Goal: Task Accomplishment & Management: Complete application form

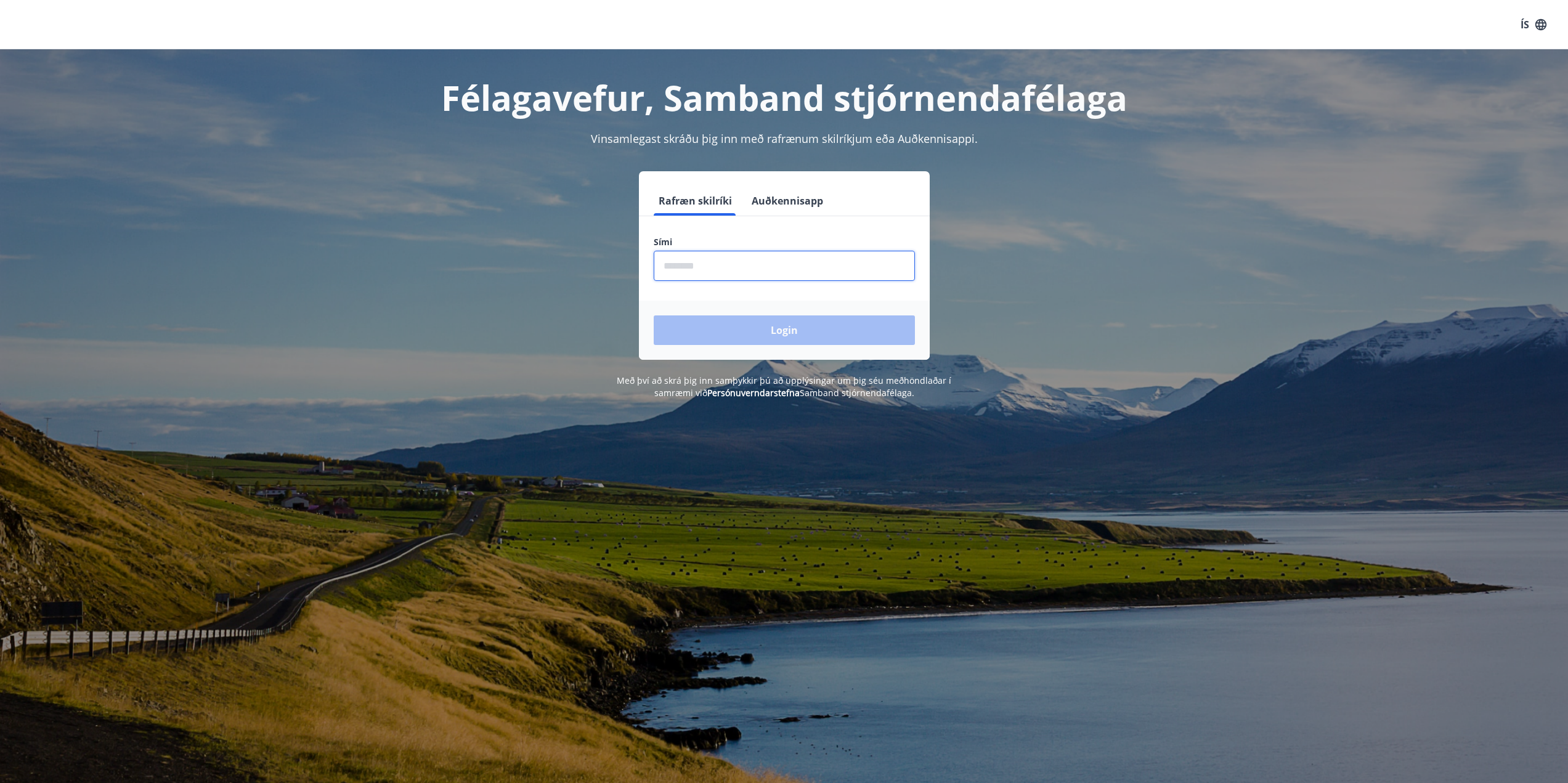
click at [723, 271] on input "phone" at bounding box center [784, 266] width 261 height 30
type input "********"
click at [740, 318] on button "Login" at bounding box center [784, 330] width 261 height 30
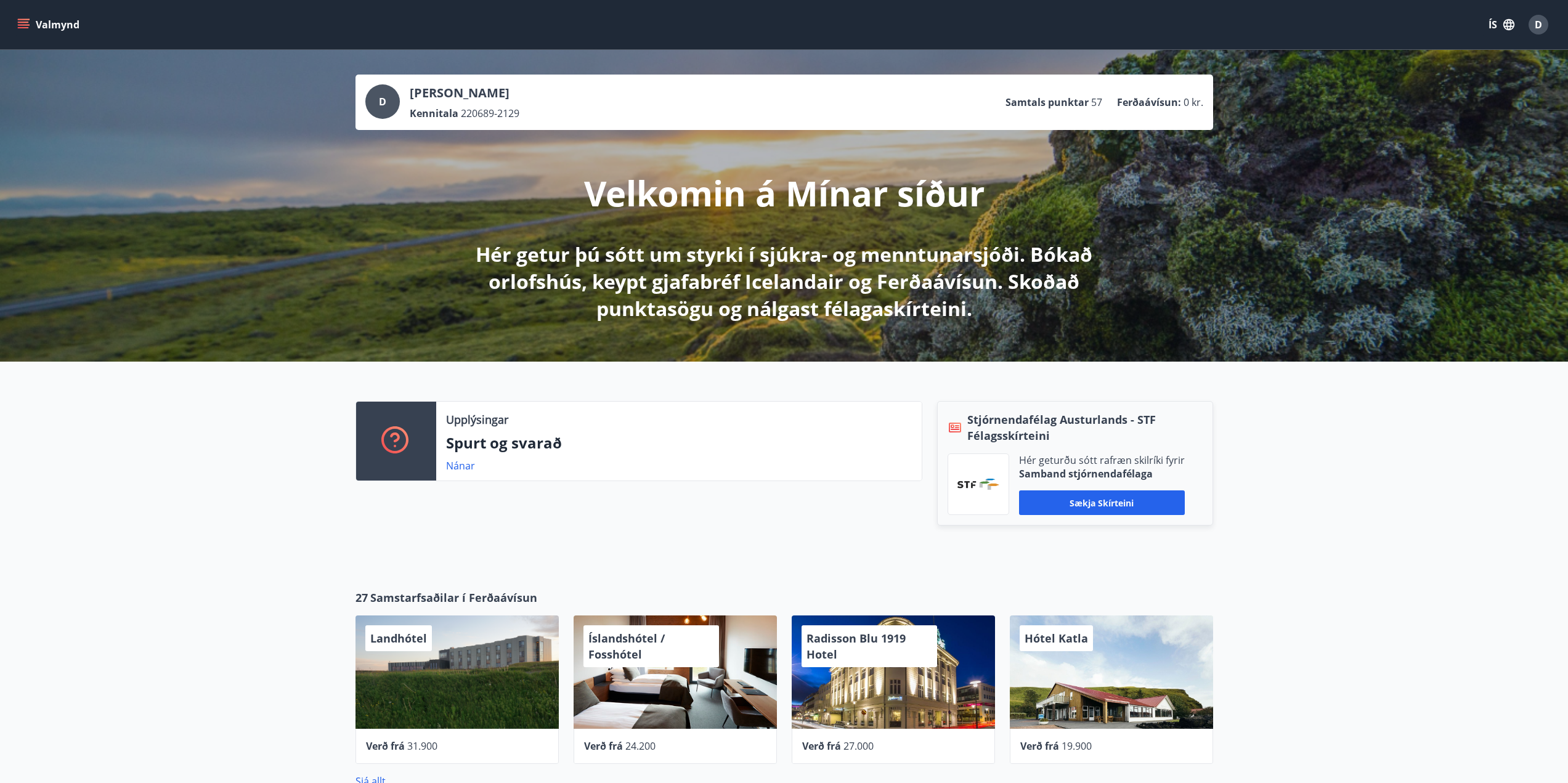
click at [34, 22] on button "Valmynd" at bounding box center [49, 25] width 69 height 22
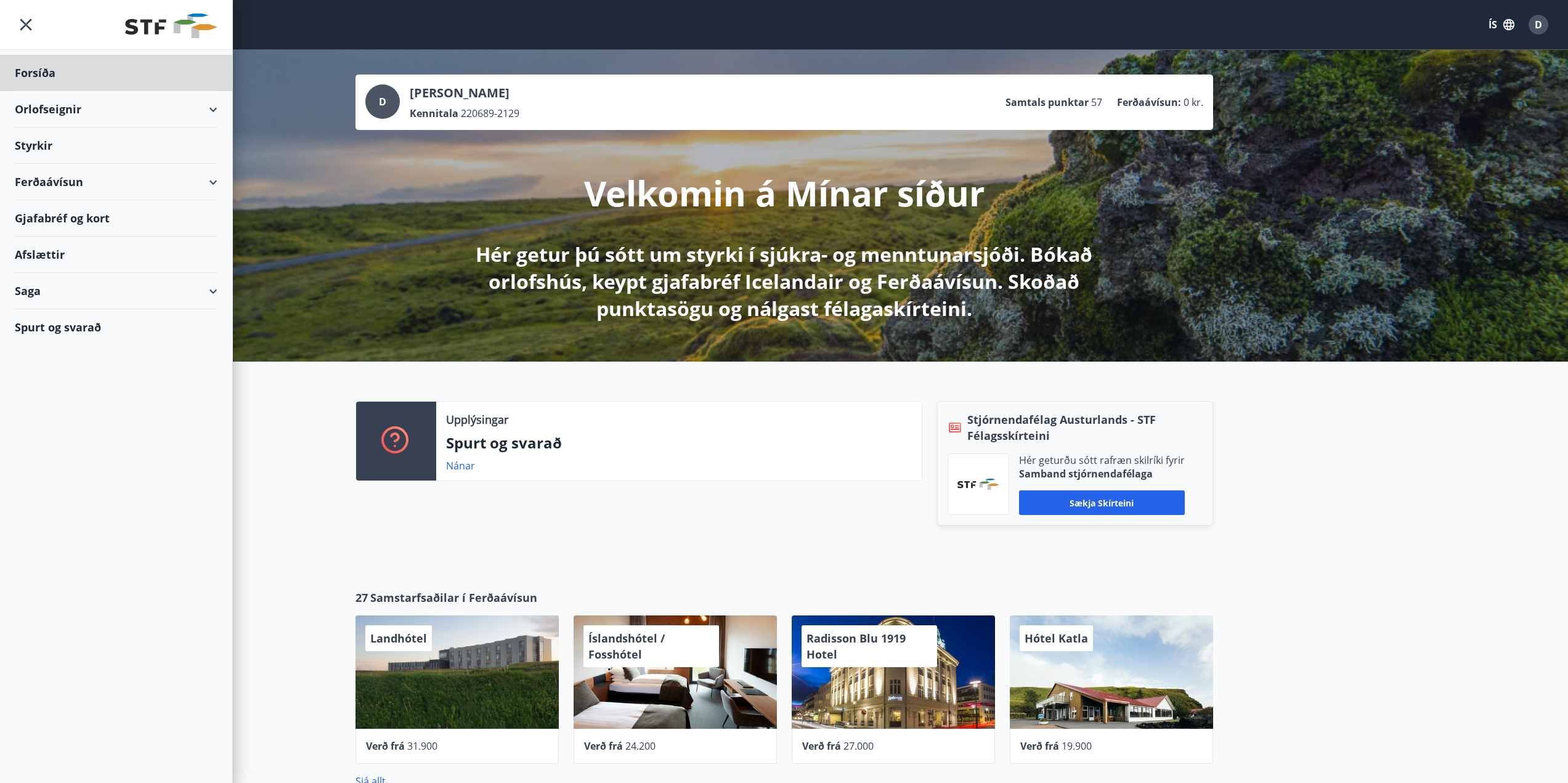
click at [46, 145] on div "Styrkir" at bounding box center [116, 146] width 203 height 36
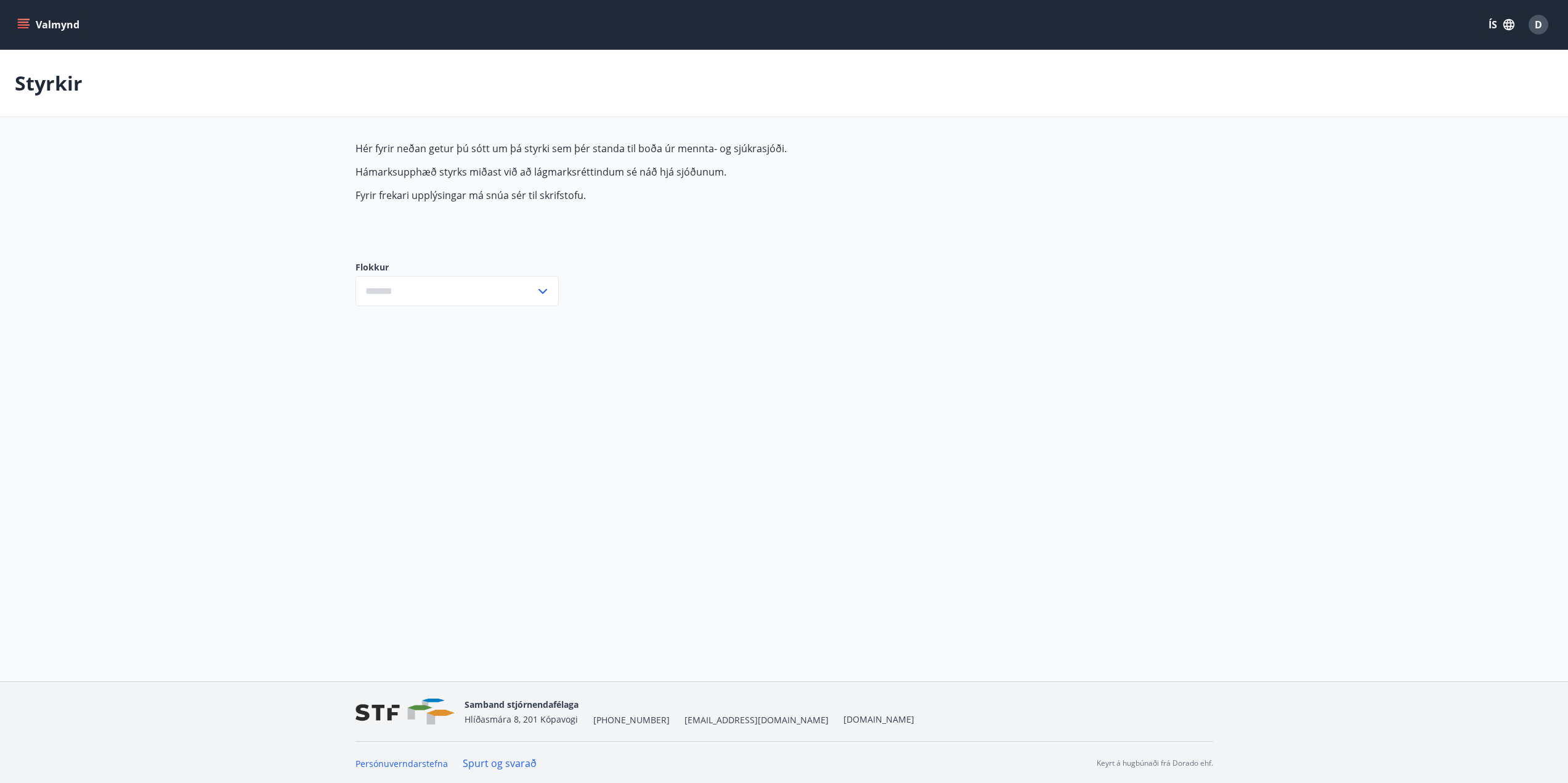
type input "***"
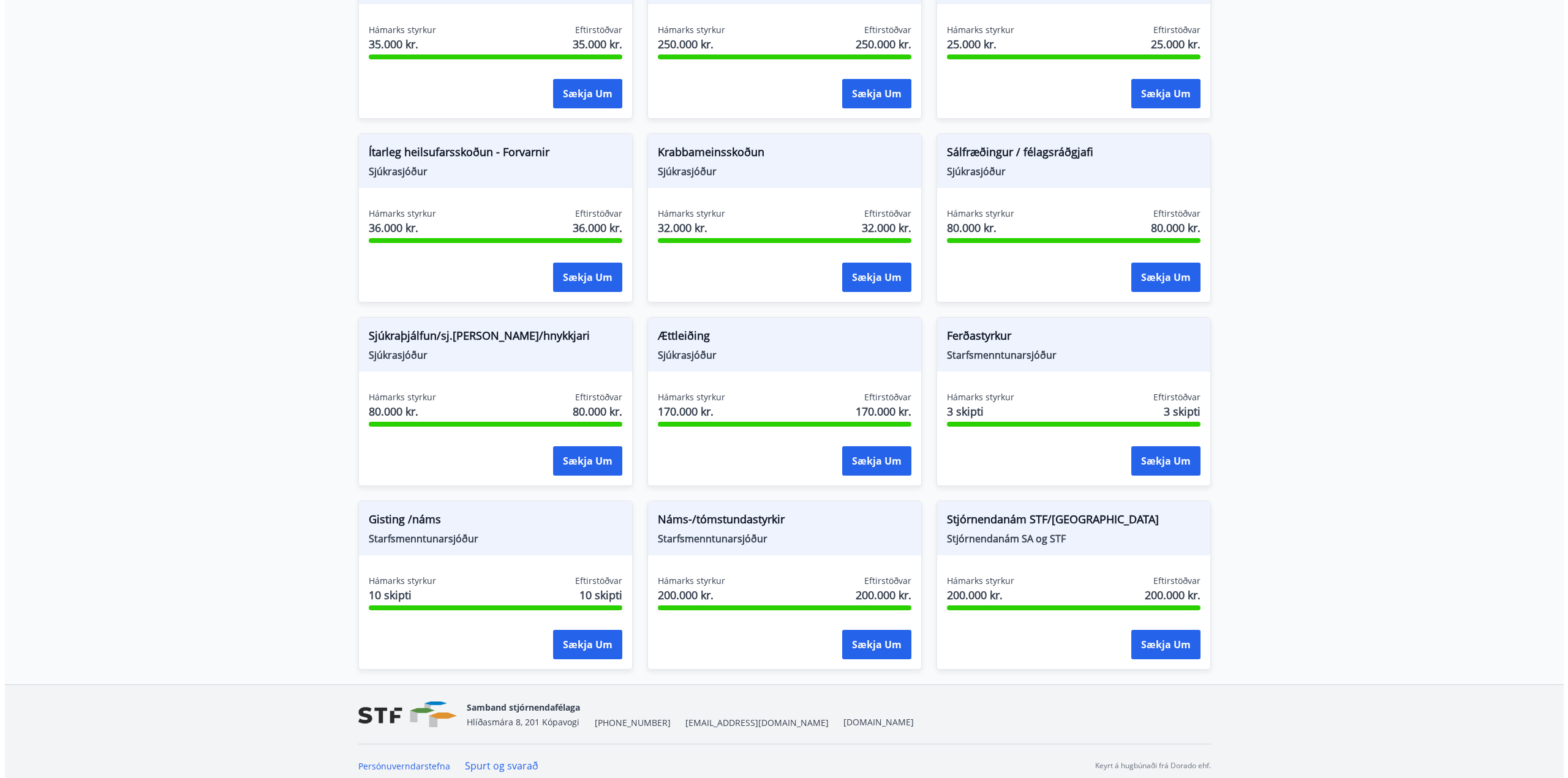
scroll to position [750, 0]
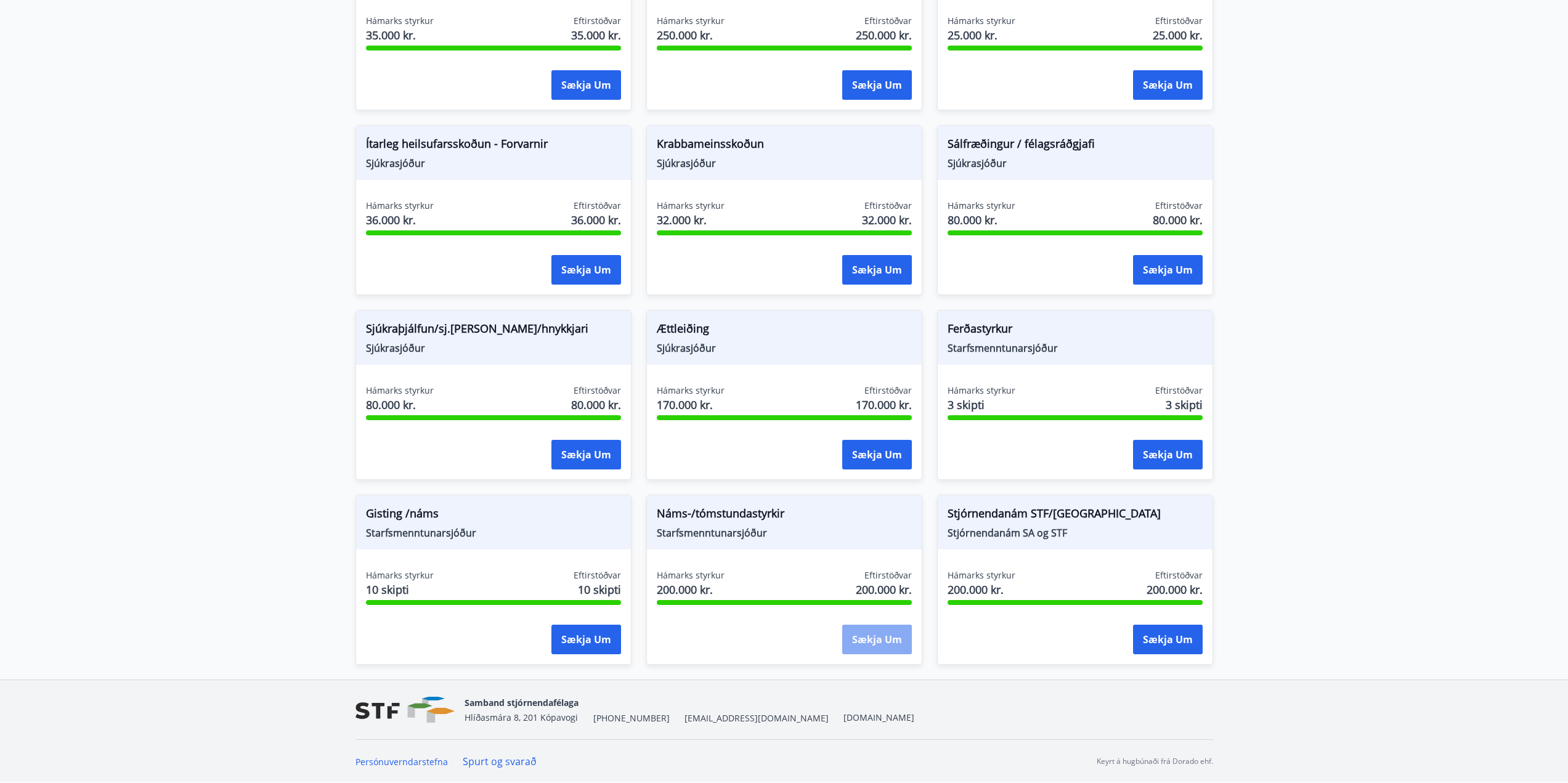
click at [865, 643] on button "Sækja um" at bounding box center [877, 639] width 69 height 30
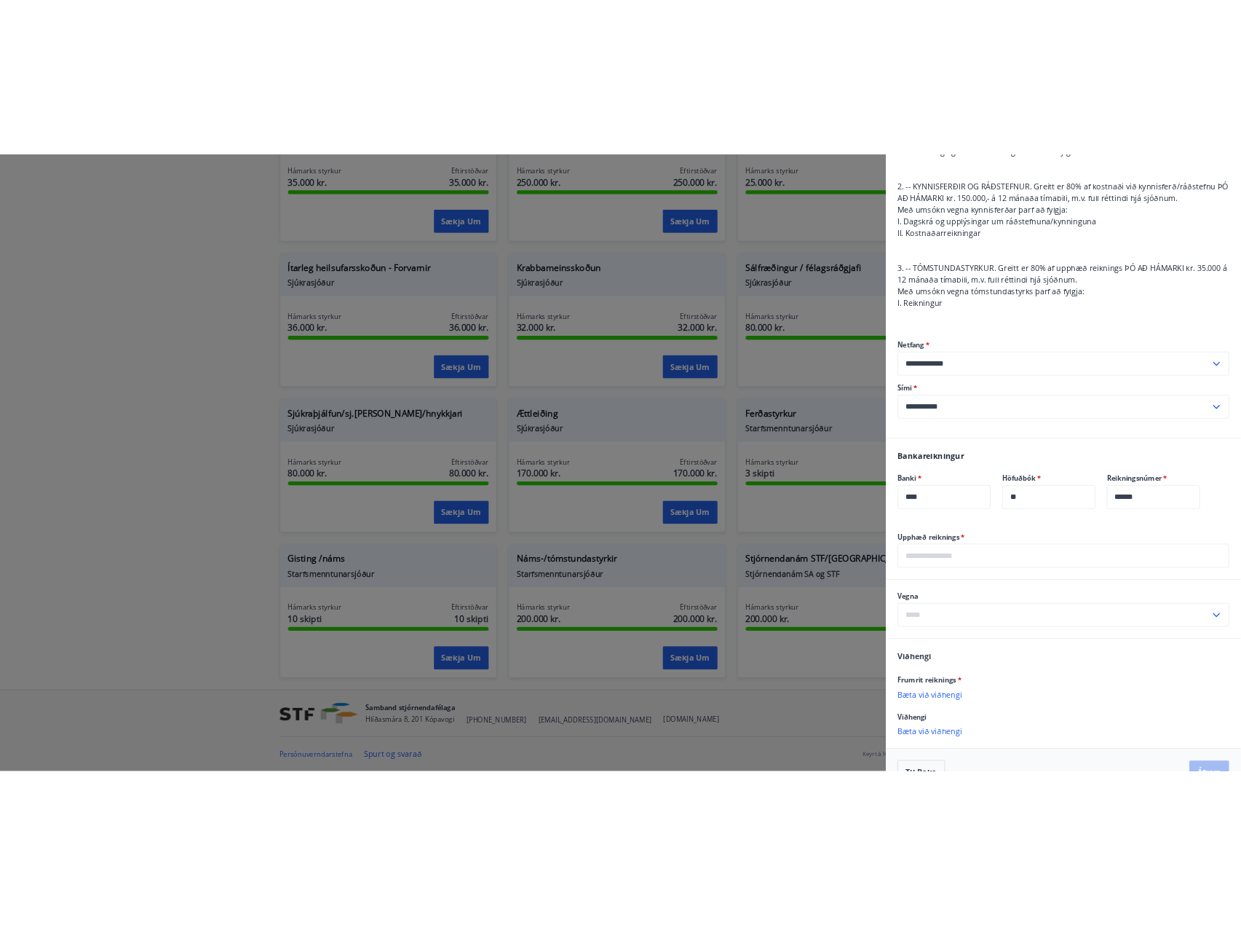
scroll to position [291, 0]
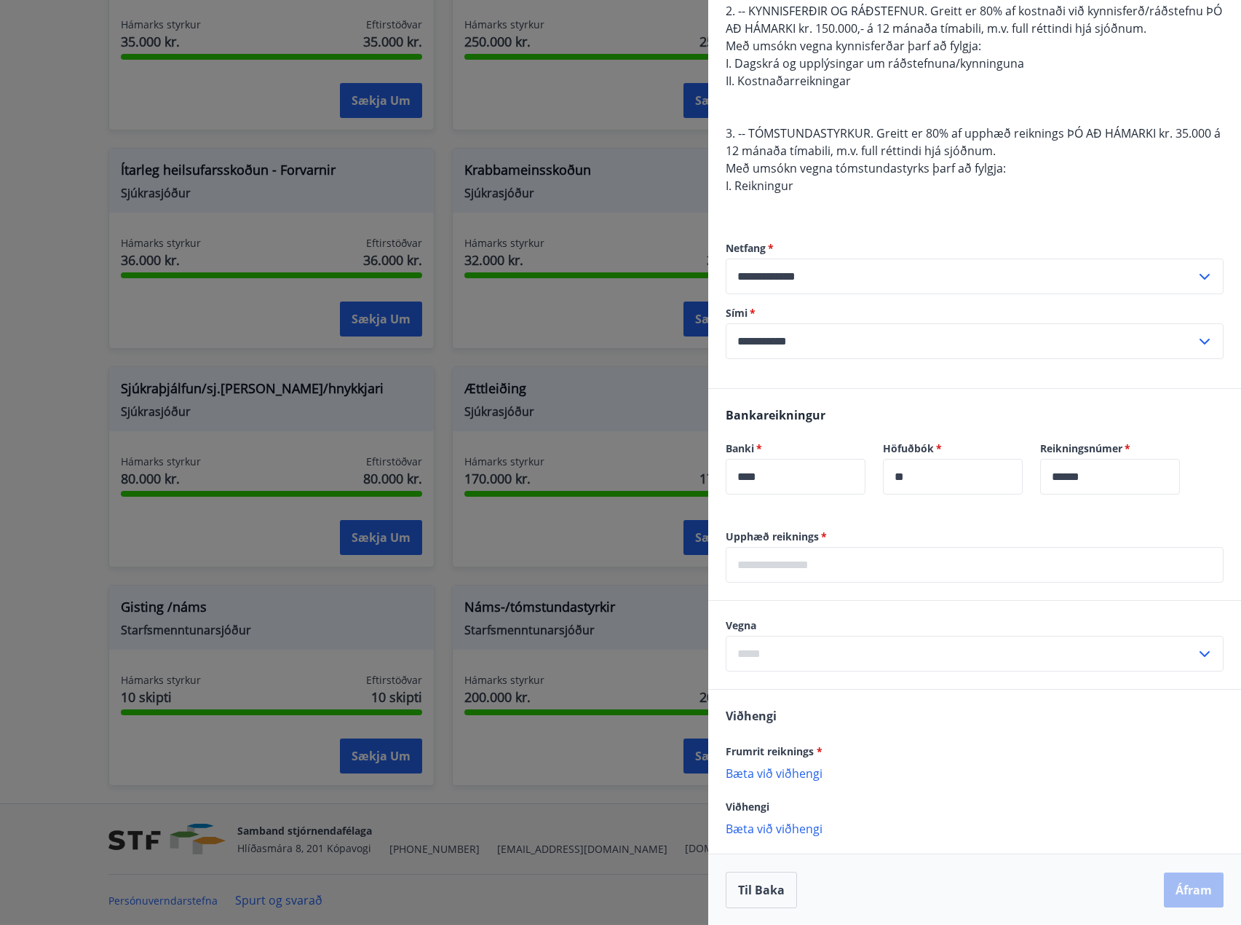
click at [794, 565] on input "text" at bounding box center [975, 565] width 498 height 36
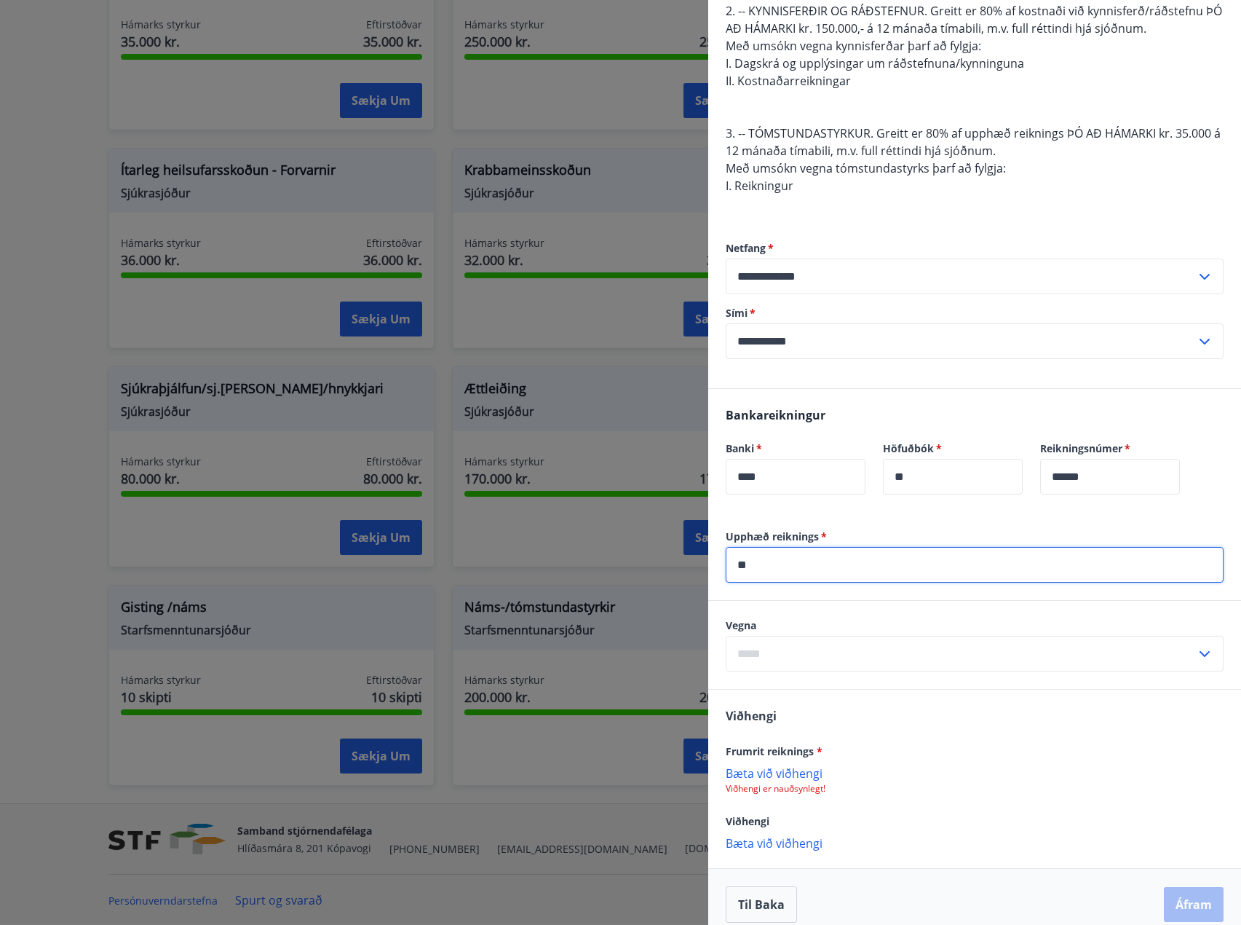
type input "*"
type input "******"
click at [840, 648] on input "text" at bounding box center [961, 654] width 470 height 36
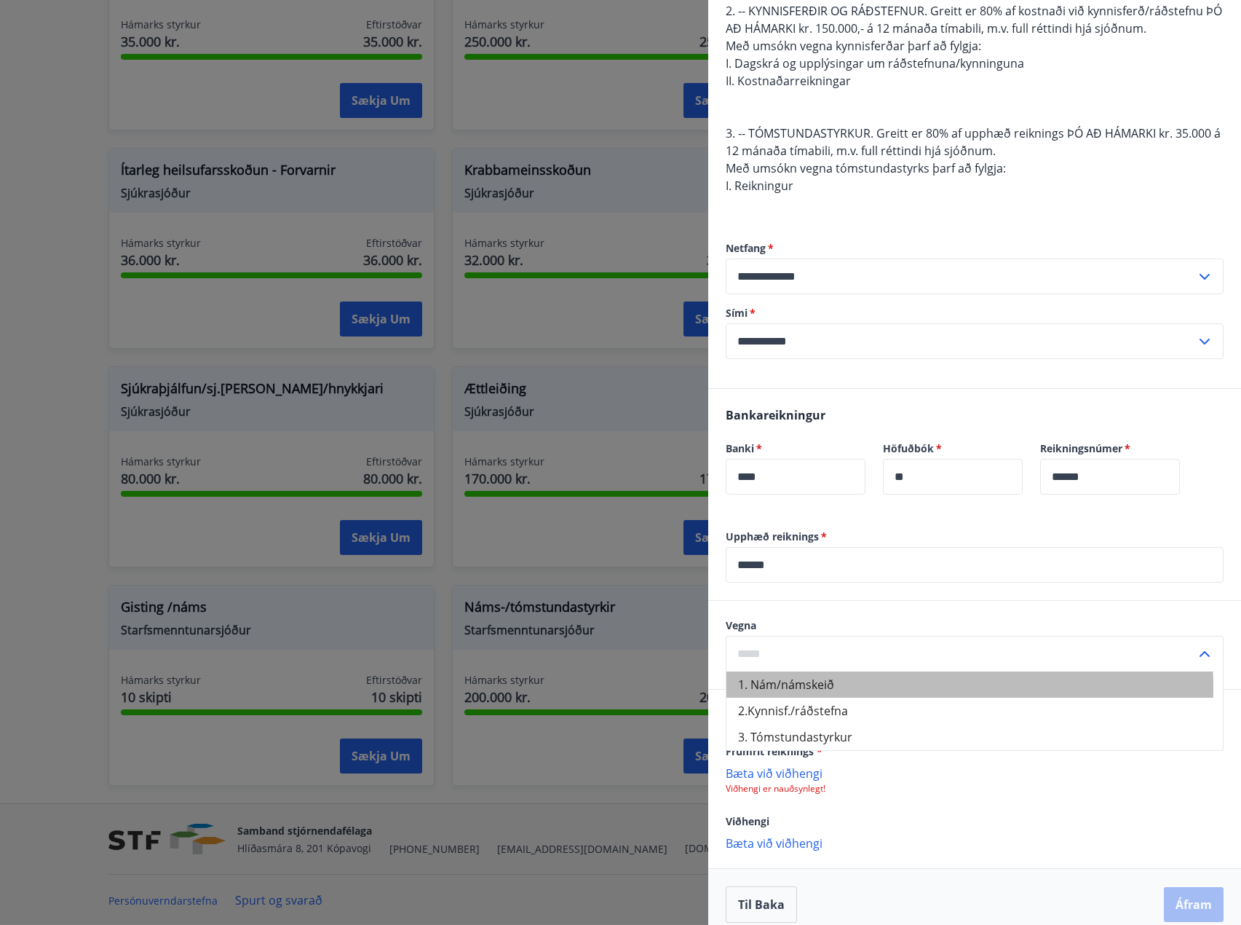
click at [823, 687] on li "1. Nám/námskeið" at bounding box center [975, 684] width 497 height 26
type input "**********"
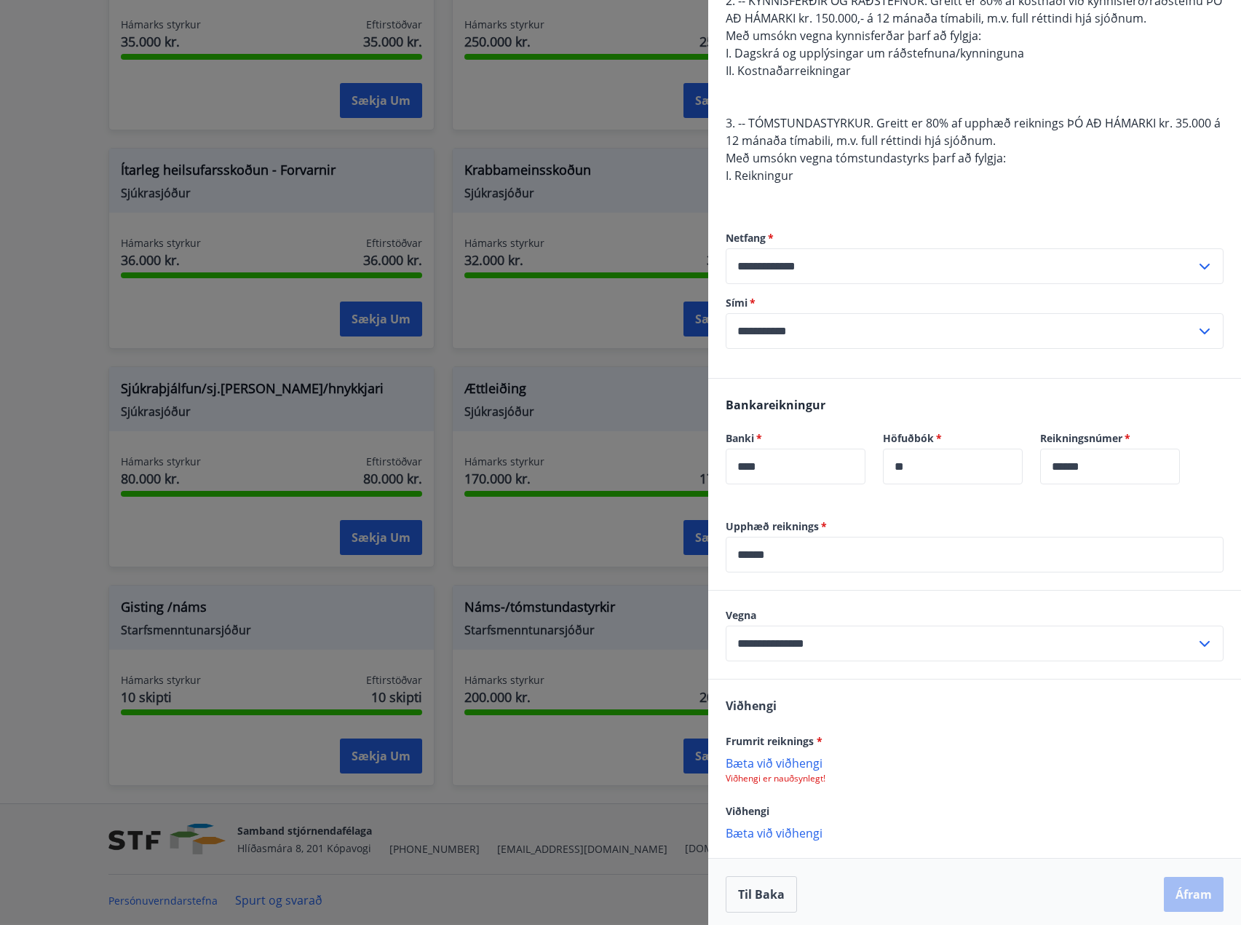
scroll to position [307, 0]
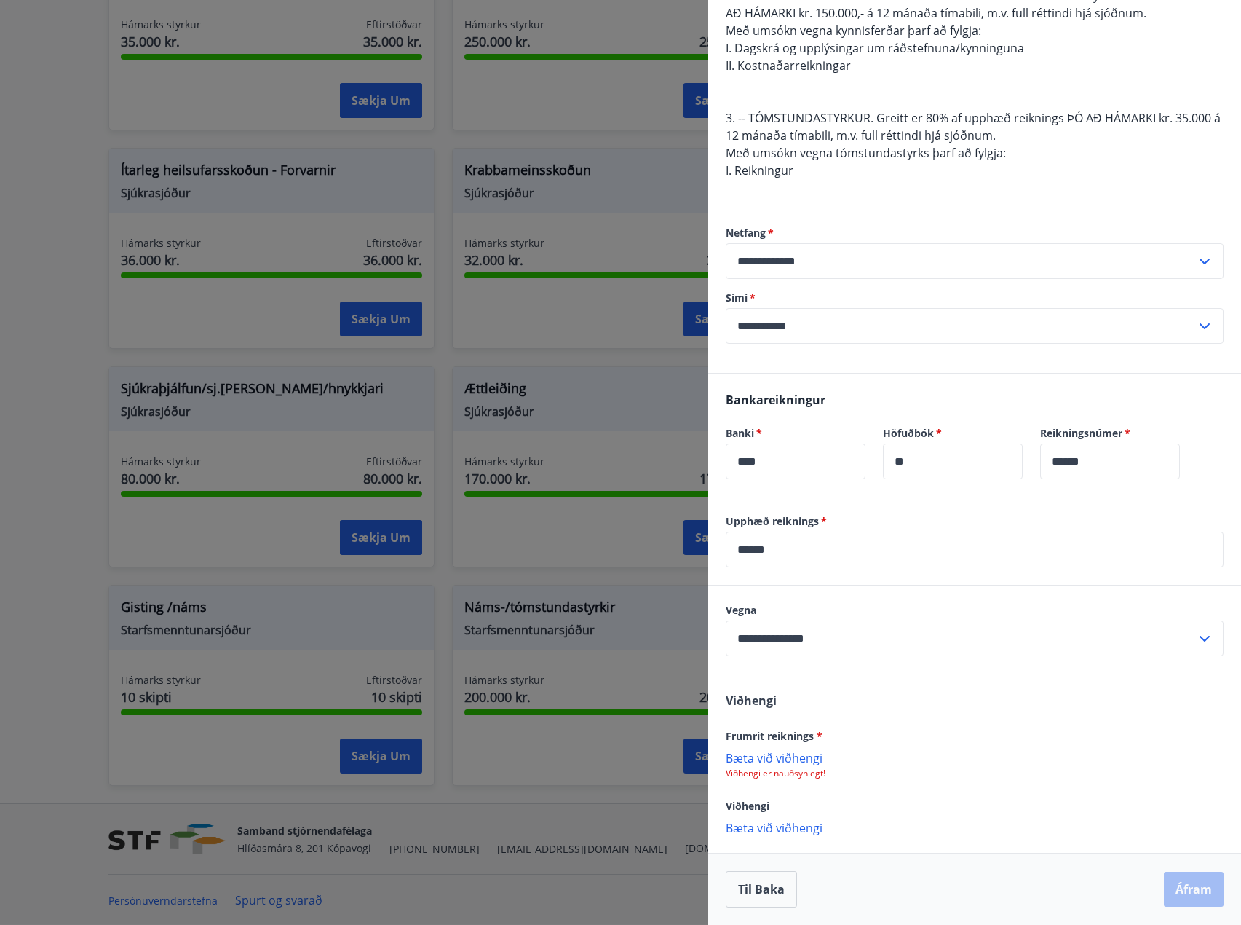
click at [783, 759] on p "Bæta við viðhengi" at bounding box center [975, 757] width 498 height 15
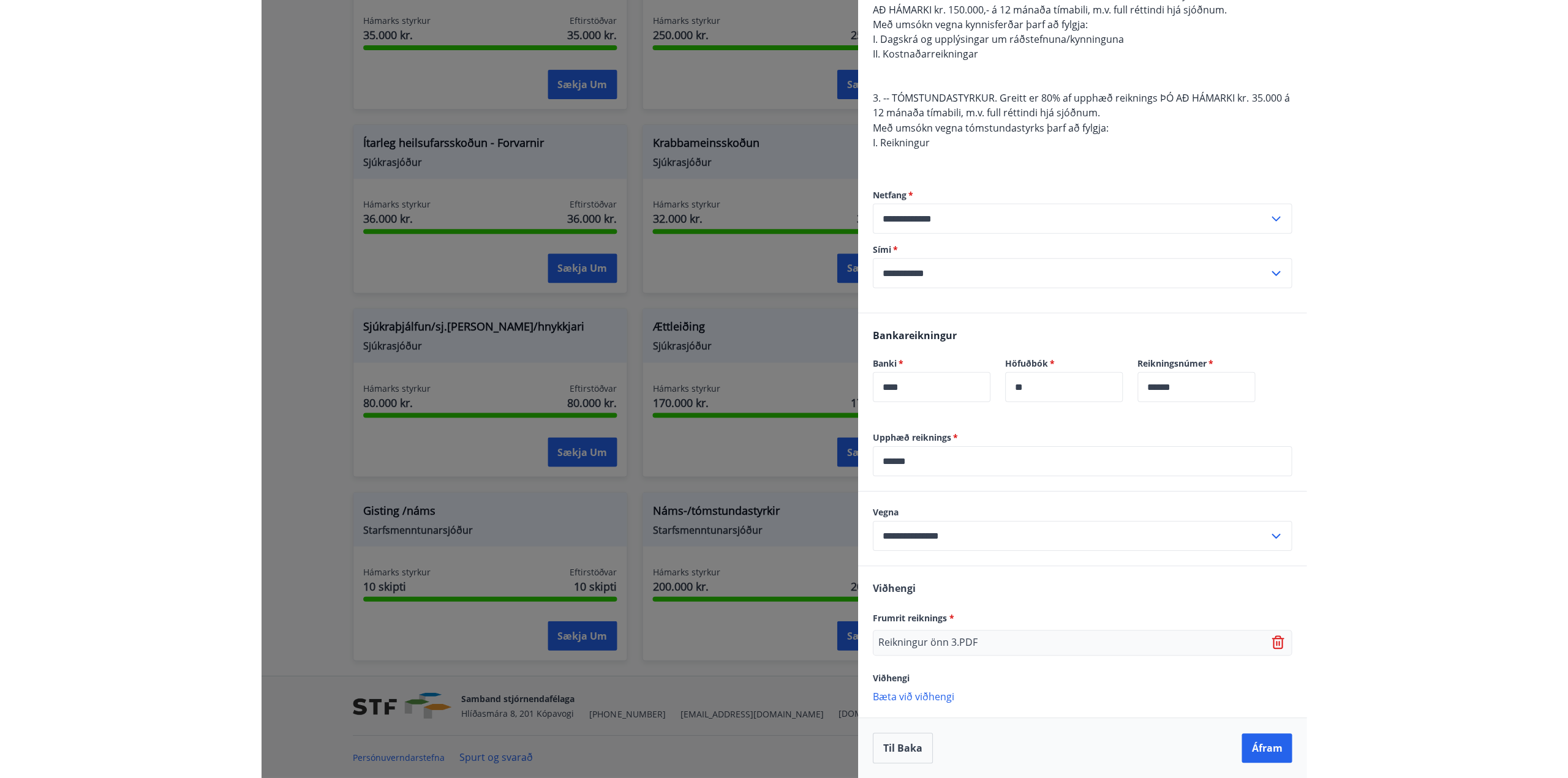
scroll to position [258, 0]
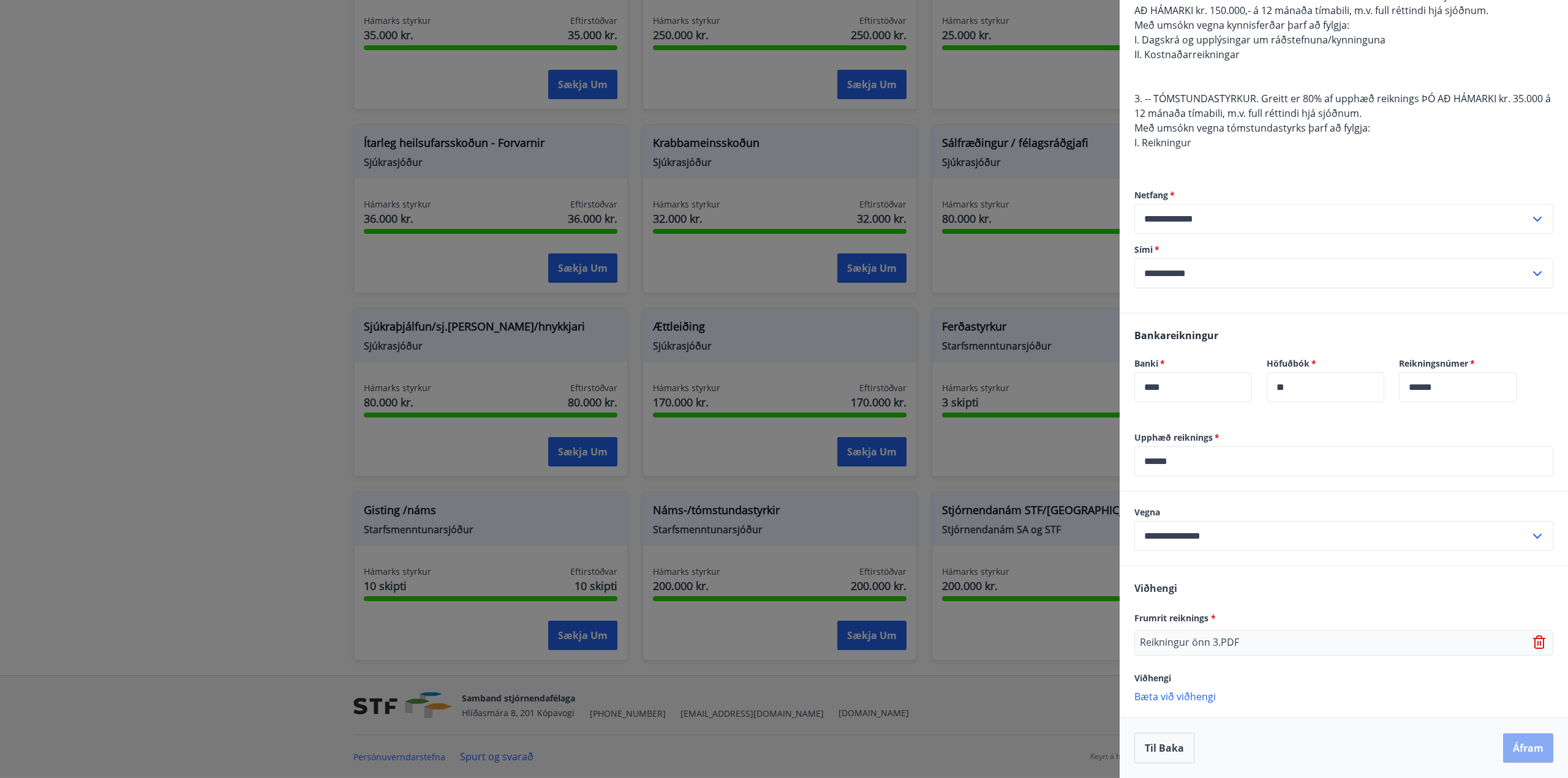
click at [1511, 742] on button "Áfram" at bounding box center [1528, 748] width 50 height 29
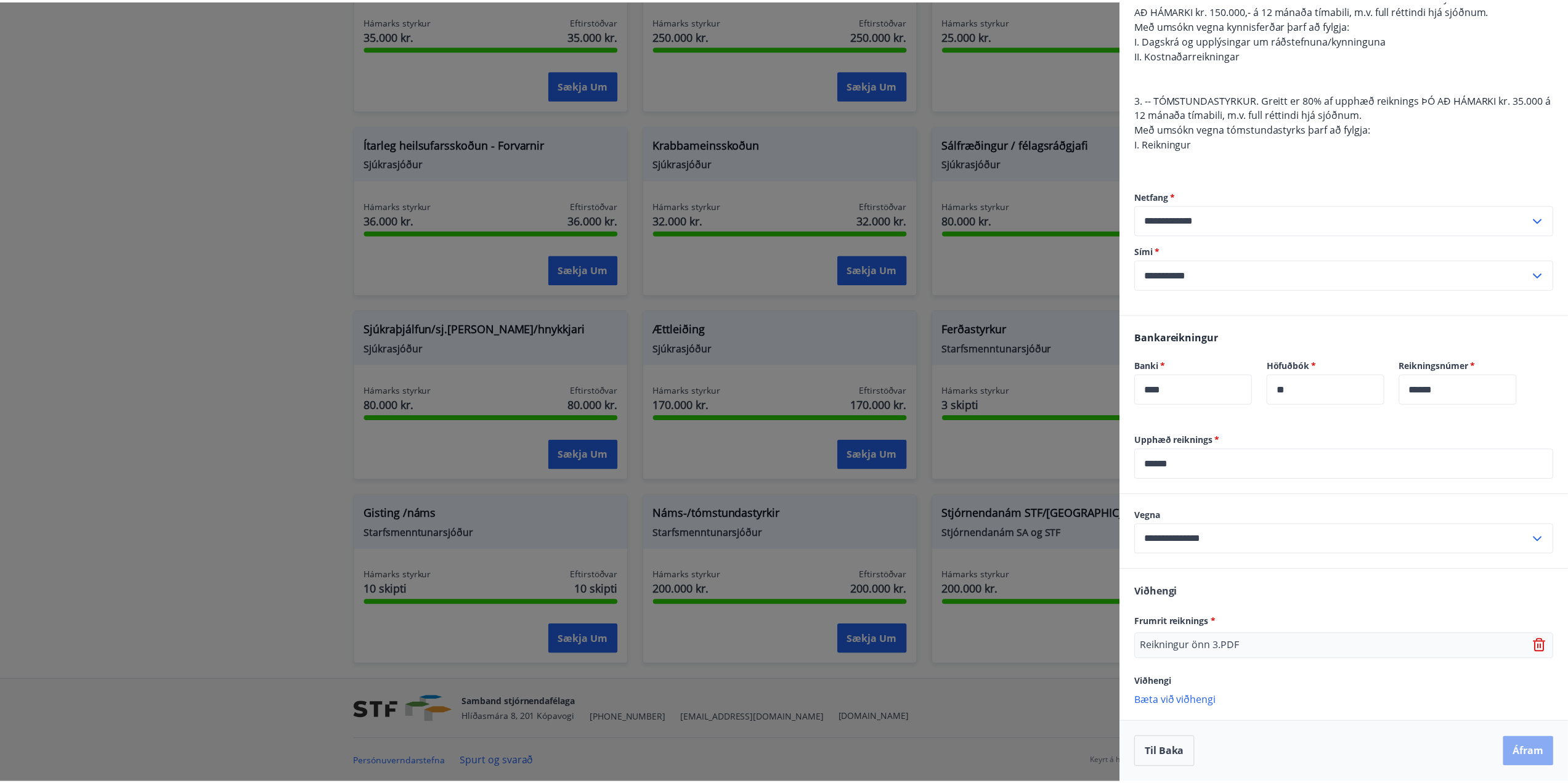
scroll to position [0, 0]
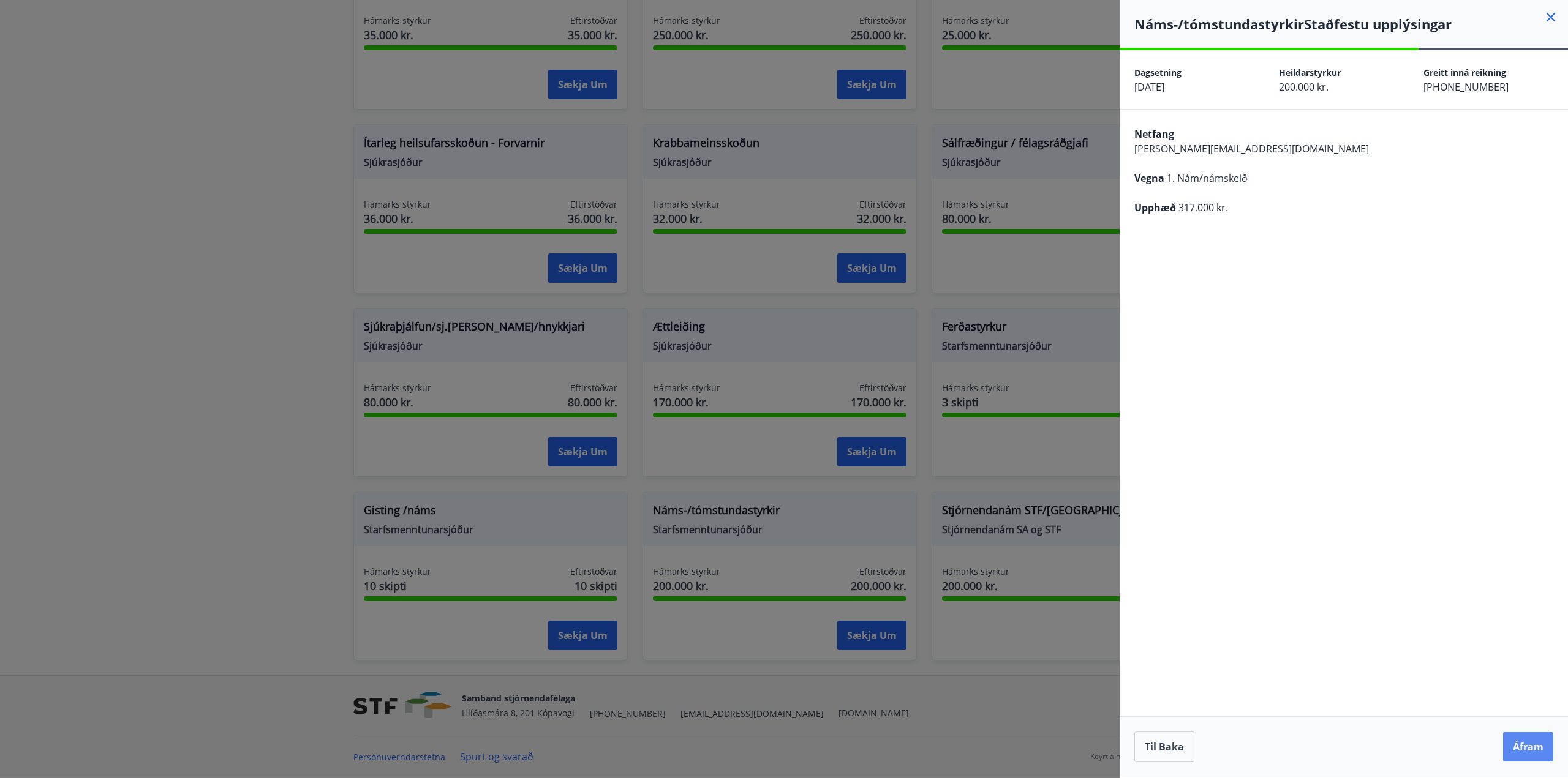
click at [1531, 744] on button "Áfram" at bounding box center [1528, 747] width 50 height 29
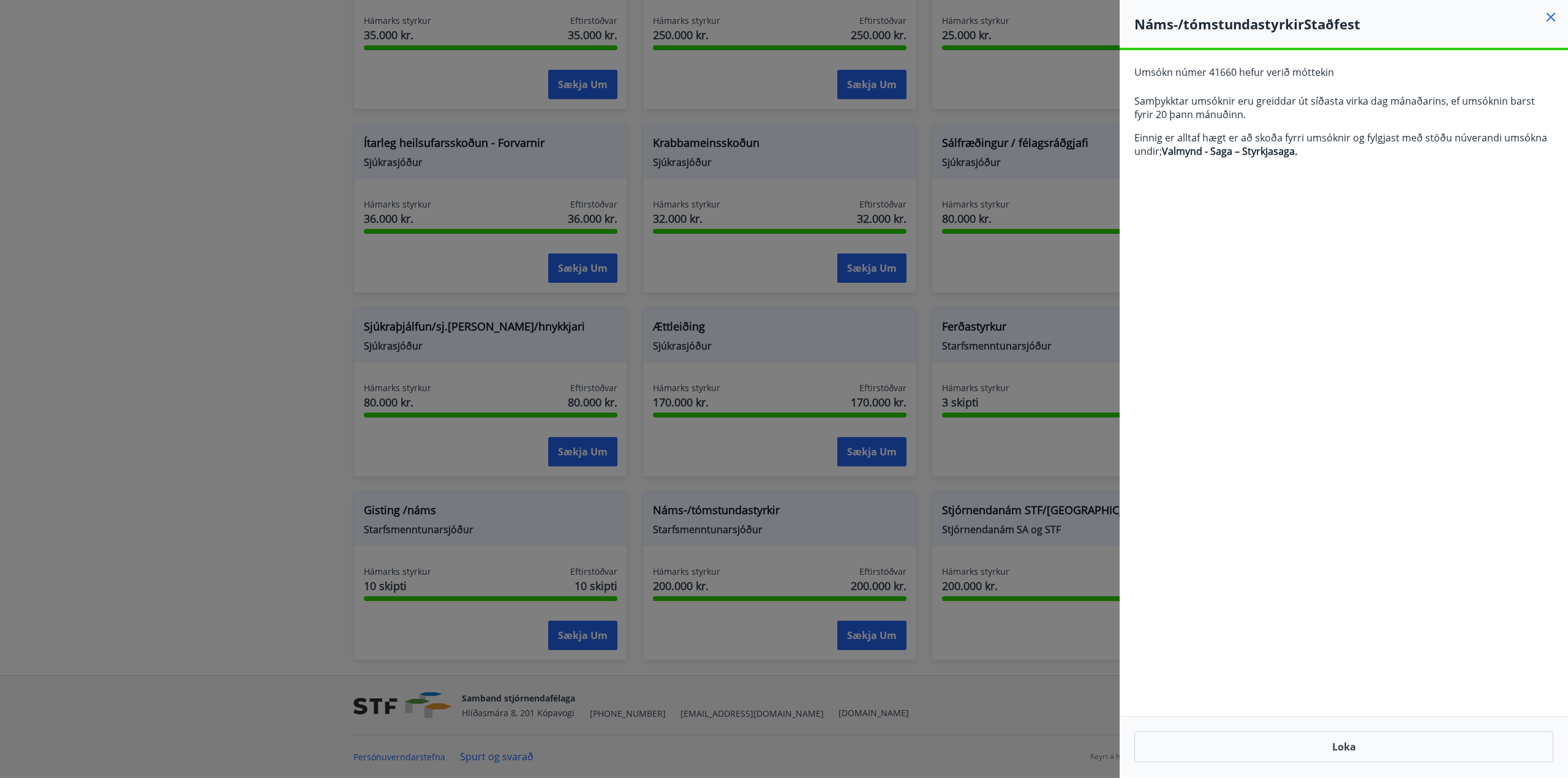
click at [1080, 87] on div at bounding box center [784, 389] width 1568 height 778
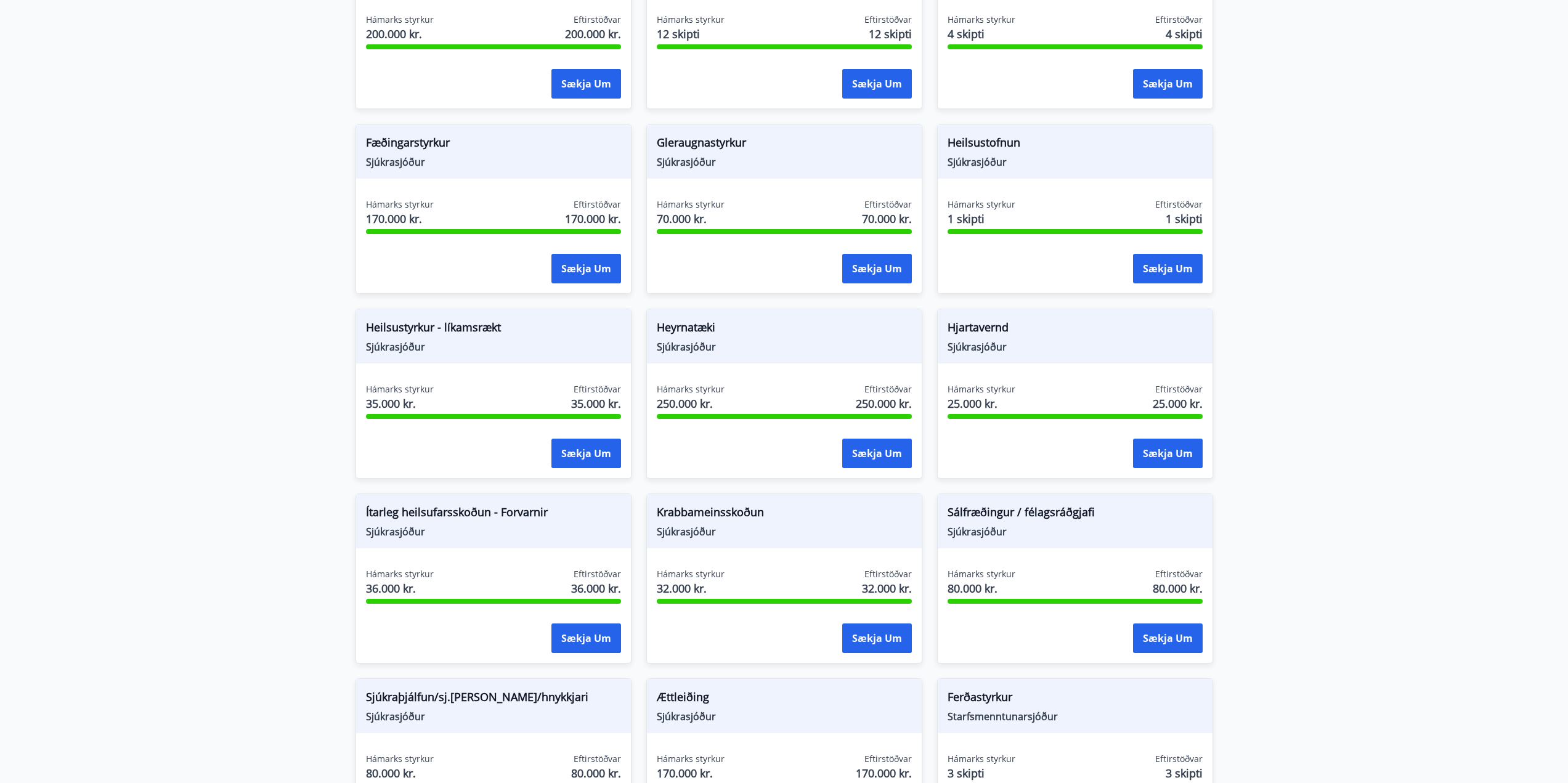
scroll to position [385, 0]
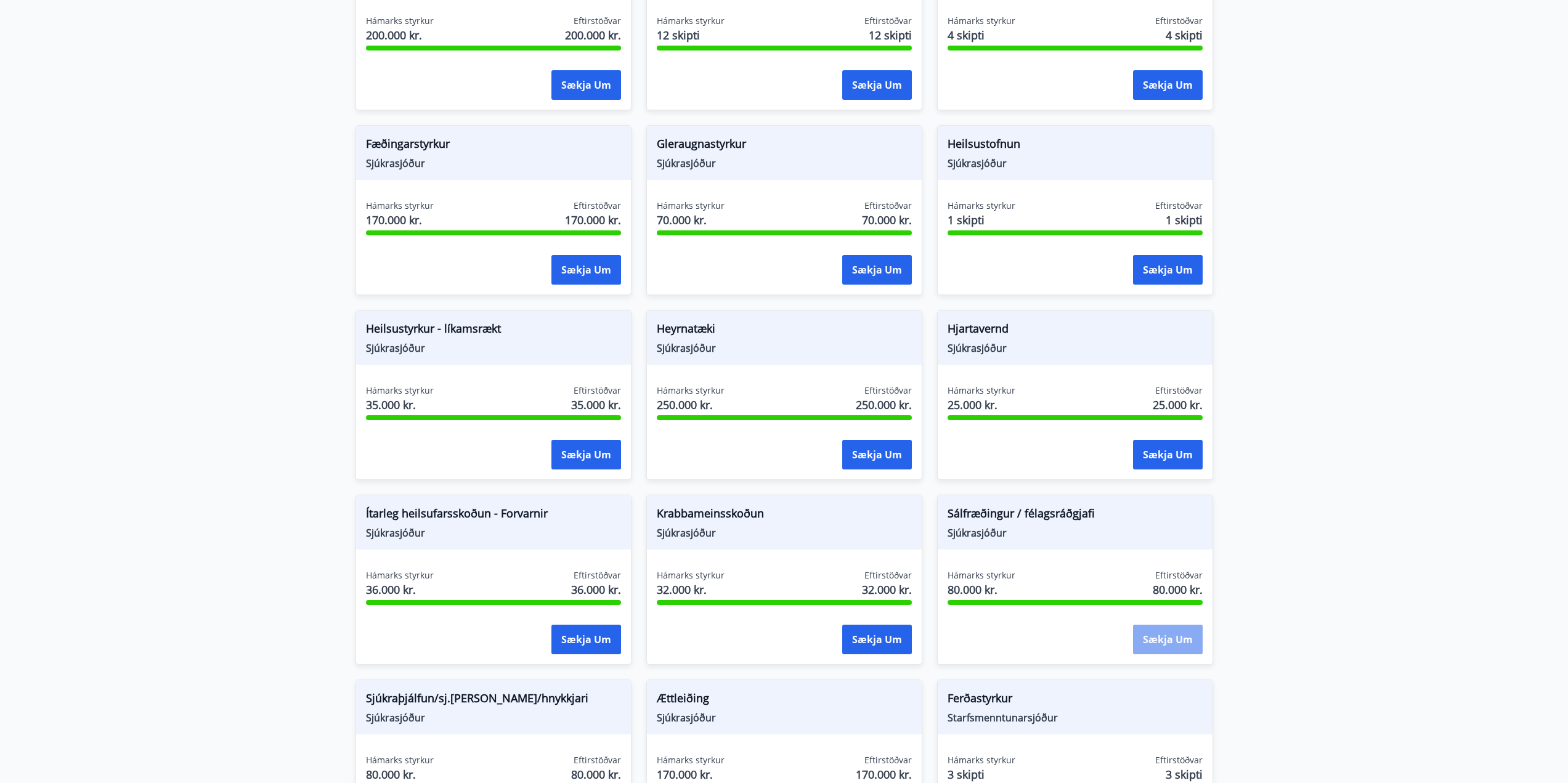
click at [1168, 644] on button "Sækja um" at bounding box center [1168, 639] width 69 height 30
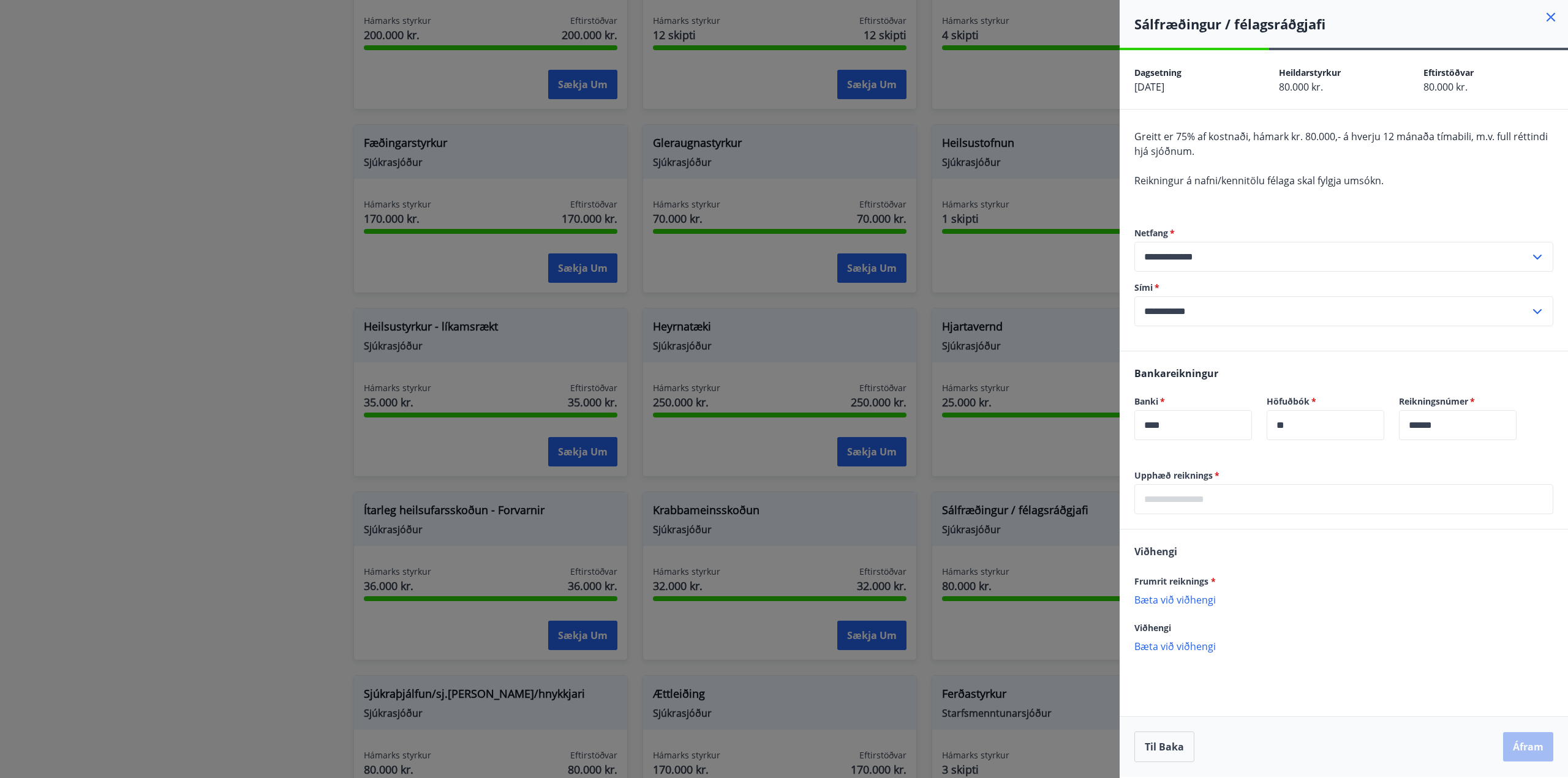
click at [1548, 19] on icon at bounding box center [1550, 17] width 14 height 14
